Goal: Register for event/course

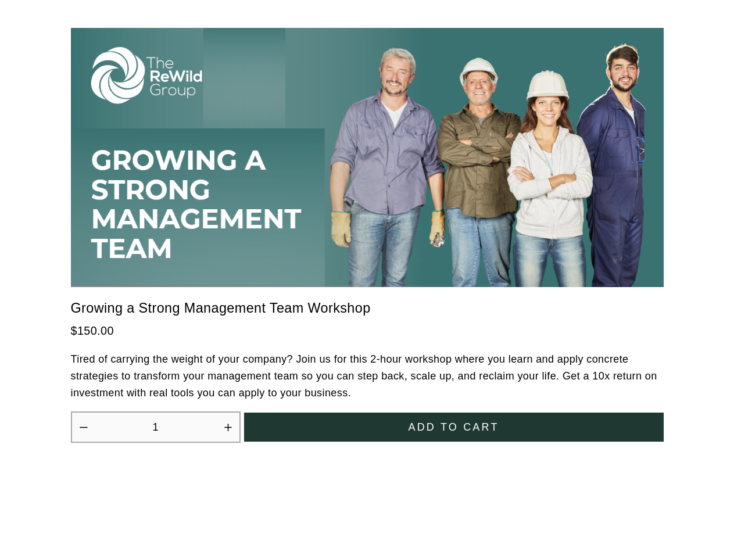
scroll to position [3214, 0]
click at [228, 424] on icon "Increase quantity by 1" at bounding box center [227, 427] width 7 height 7
type input "2"
click at [454, 421] on span "Add to cart" at bounding box center [453, 427] width 91 height 12
